Goal: Transaction & Acquisition: Subscribe to service/newsletter

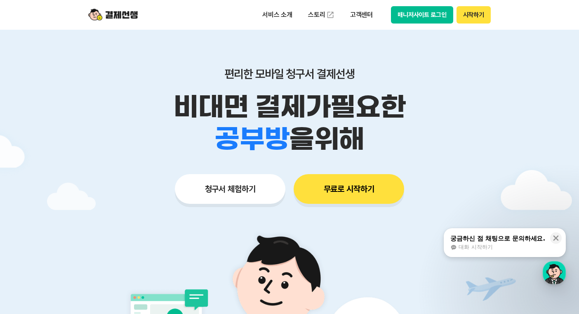
scroll to position [41, 0]
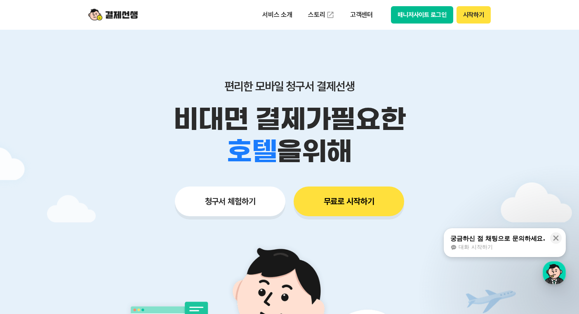
click at [360, 207] on button "무료로 시작하기" at bounding box center [349, 201] width 111 height 30
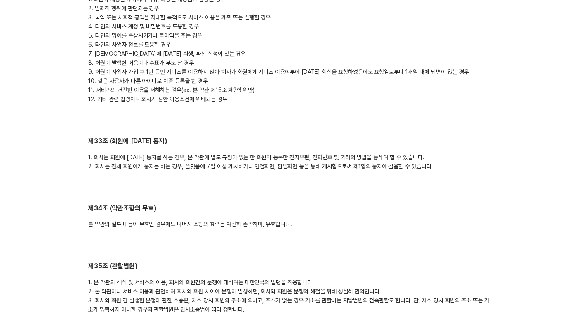
scroll to position [4232, 0]
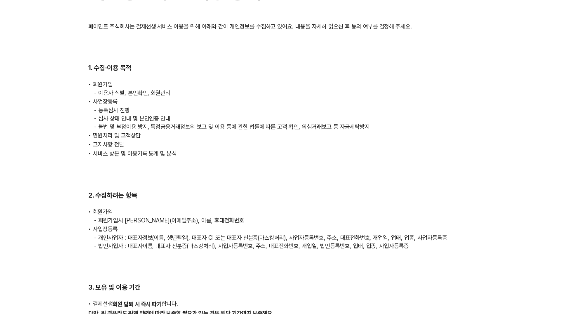
scroll to position [154, 0]
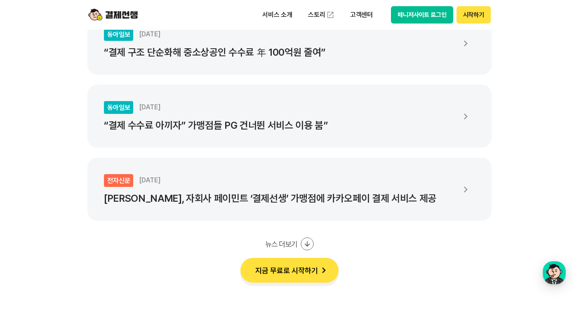
scroll to position [1568, 0]
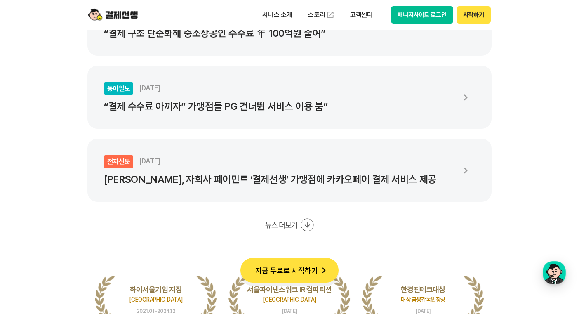
click at [296, 269] on button "지금 무료로 시작하기" at bounding box center [289, 270] width 98 height 25
